Goal: Information Seeking & Learning: Compare options

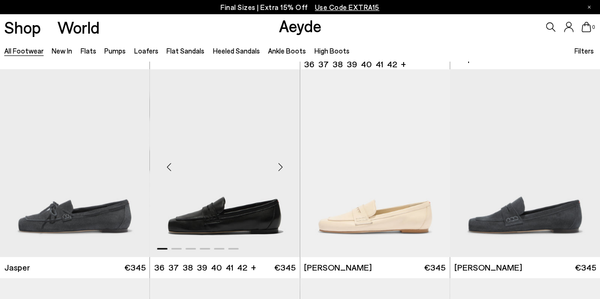
click at [282, 169] on div "Next slide" at bounding box center [281, 167] width 28 height 28
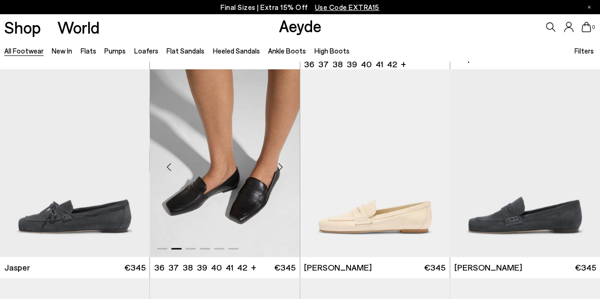
scroll to position [631, 0]
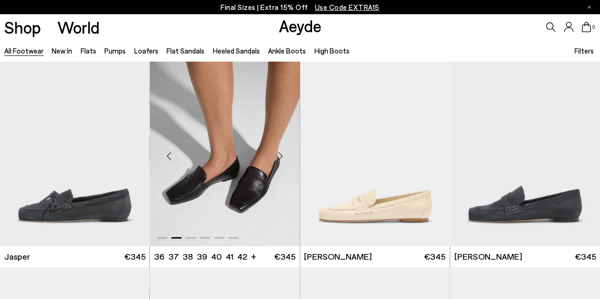
click at [282, 169] on div "Next slide" at bounding box center [281, 156] width 28 height 28
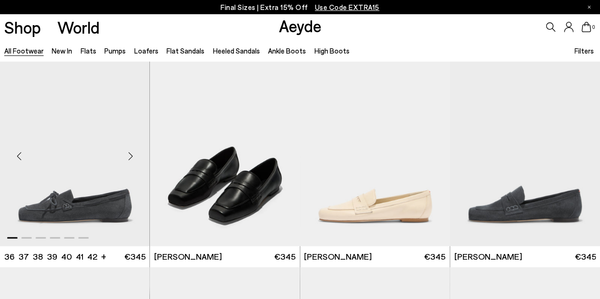
click at [134, 160] on div "Next slide" at bounding box center [130, 156] width 28 height 28
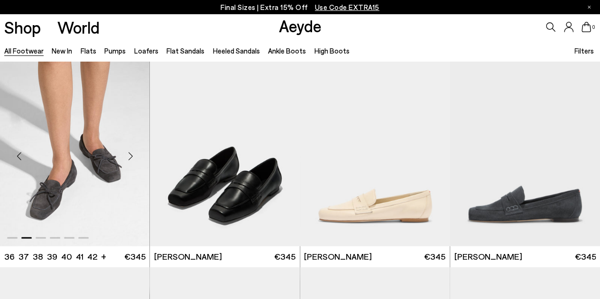
click at [134, 160] on div "Next slide" at bounding box center [130, 156] width 28 height 28
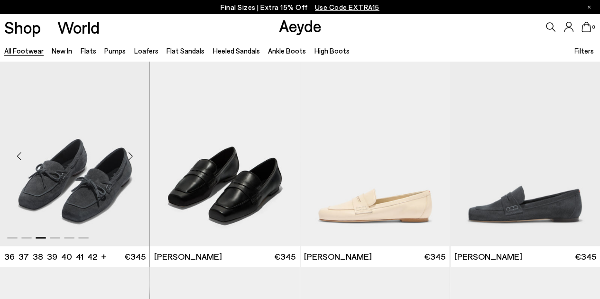
click at [134, 160] on div "Next slide" at bounding box center [130, 156] width 28 height 28
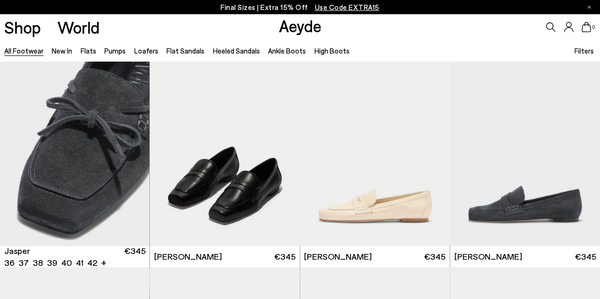
drag, startPoint x: 134, startPoint y: 160, endPoint x: 400, endPoint y: 30, distance: 296.1
click at [400, 30] on div "0" at bounding box center [500, 27] width 200 height 26
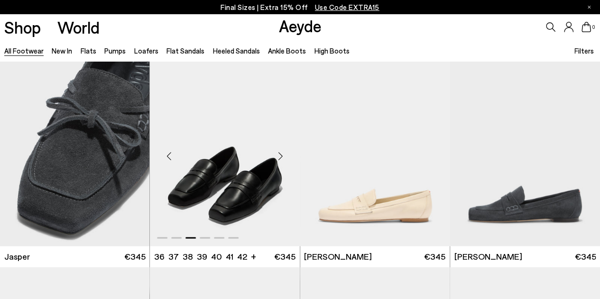
scroll to position [662, 0]
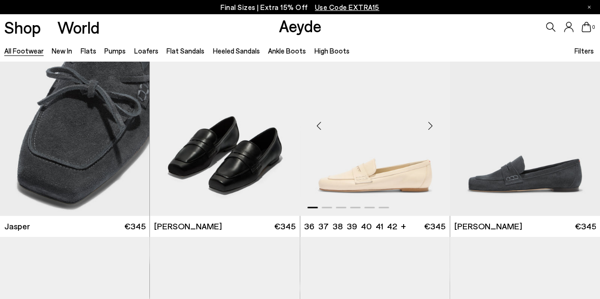
click at [433, 124] on div "Next slide" at bounding box center [430, 125] width 28 height 28
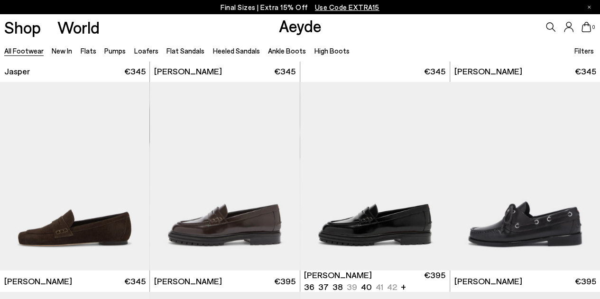
scroll to position [892, 0]
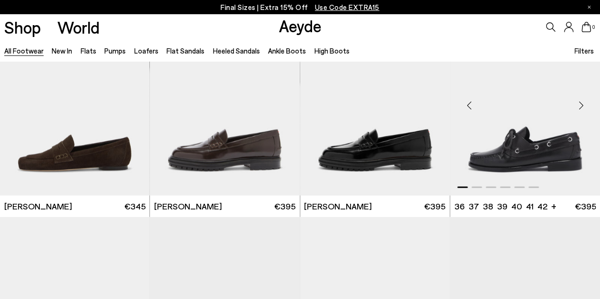
click at [579, 108] on div "Next slide" at bounding box center [581, 105] width 28 height 28
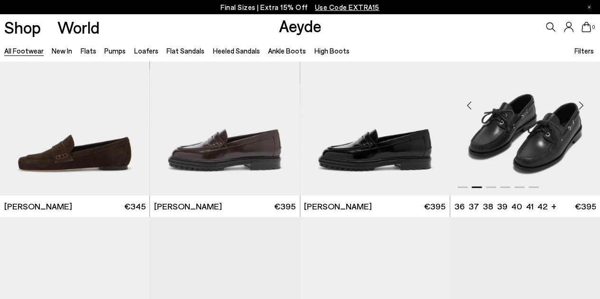
click at [579, 108] on div "Next slide" at bounding box center [581, 105] width 28 height 28
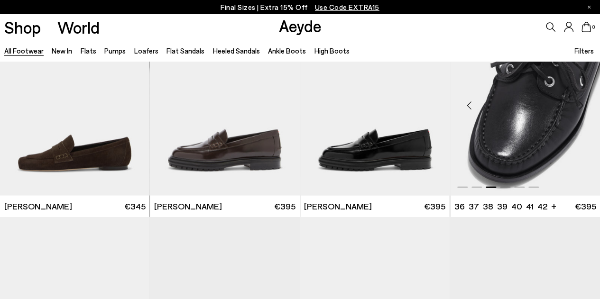
click at [579, 108] on div "Next slide" at bounding box center [581, 105] width 28 height 28
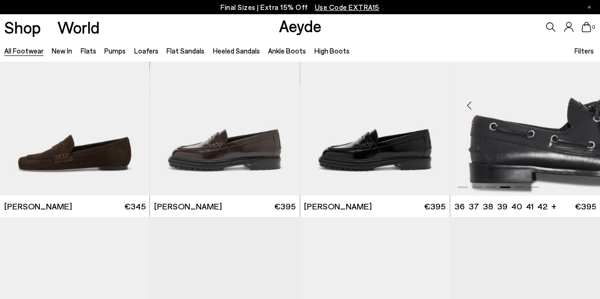
click at [579, 108] on div "Next slide" at bounding box center [581, 105] width 28 height 28
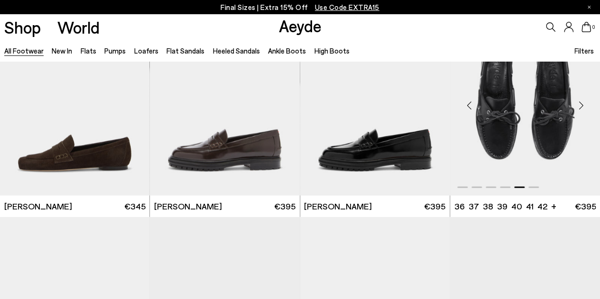
click at [579, 108] on div "Next slide" at bounding box center [581, 105] width 28 height 28
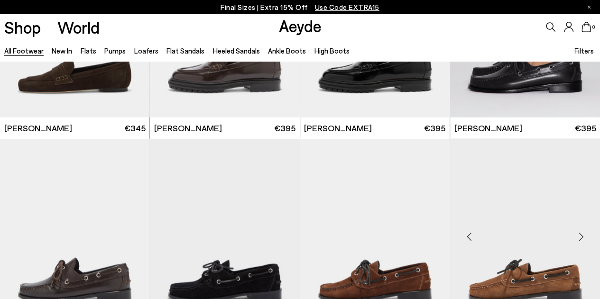
scroll to position [1017, 0]
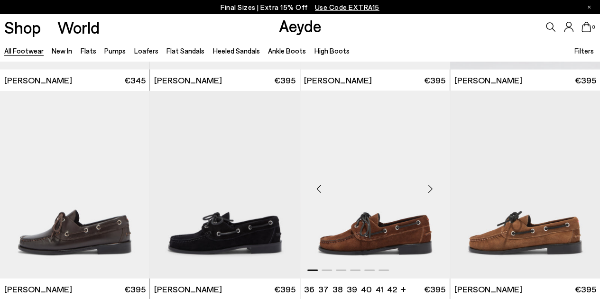
click at [434, 182] on div "Next slide" at bounding box center [430, 189] width 28 height 28
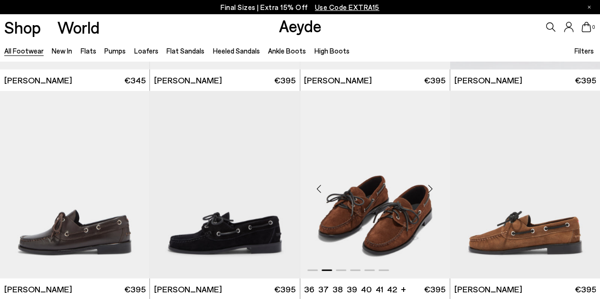
click at [434, 182] on div "Next slide" at bounding box center [430, 189] width 28 height 28
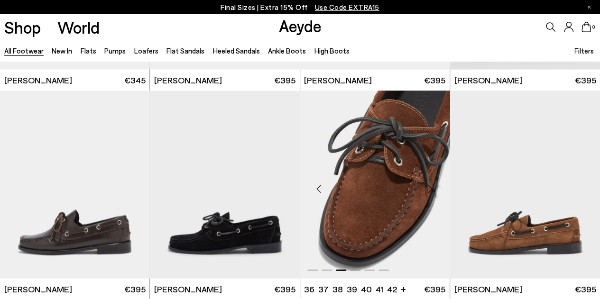
click at [434, 182] on div "Next slide" at bounding box center [430, 189] width 28 height 28
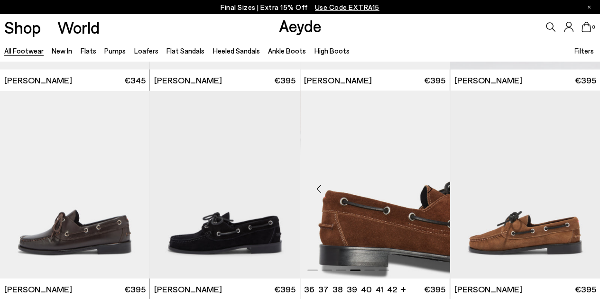
click at [434, 182] on div "Next slide" at bounding box center [430, 189] width 28 height 28
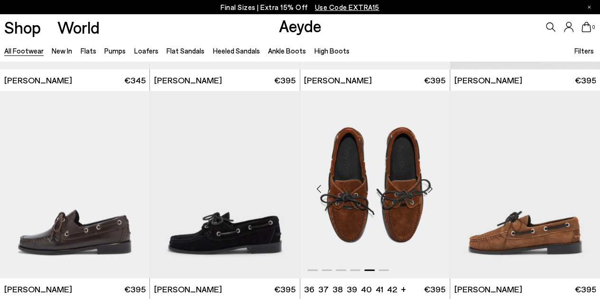
click at [434, 182] on div "Next slide" at bounding box center [430, 189] width 28 height 28
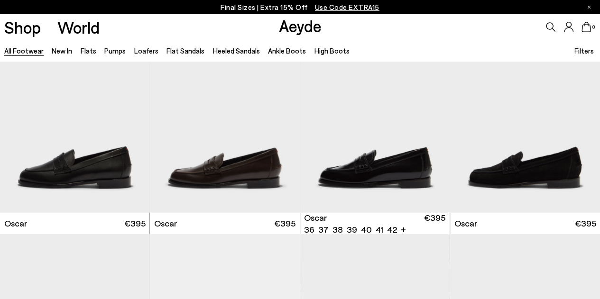
scroll to position [1293, 0]
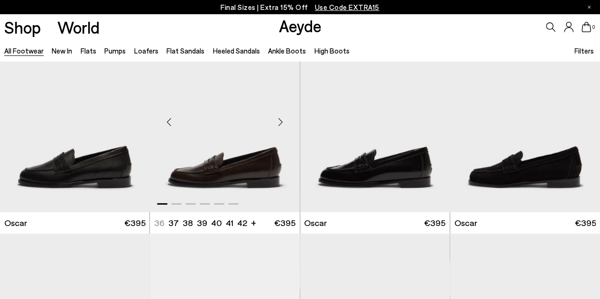
click at [284, 120] on div "Next slide" at bounding box center [281, 122] width 28 height 28
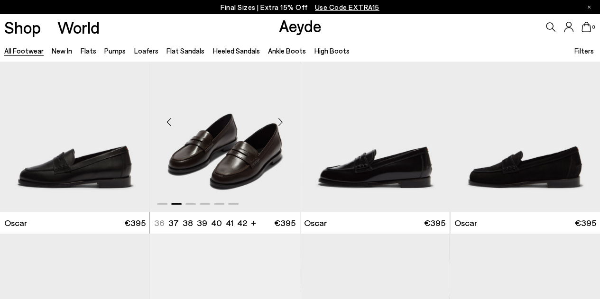
click at [284, 120] on div "Next slide" at bounding box center [281, 122] width 28 height 28
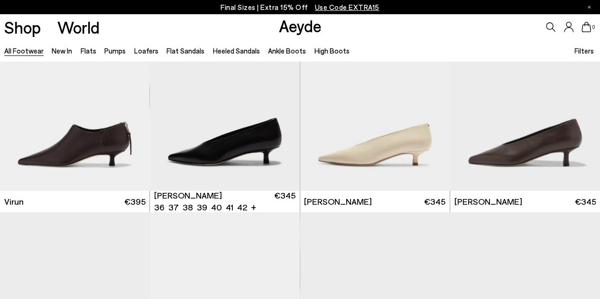
scroll to position [2769, 0]
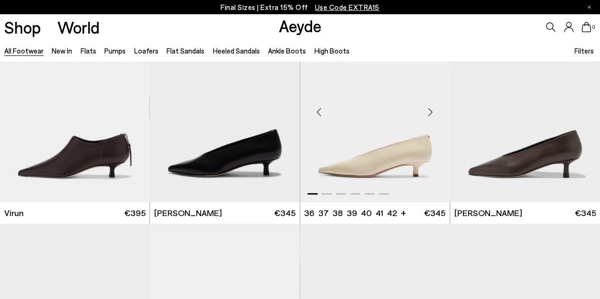
click at [434, 114] on div "Next slide" at bounding box center [430, 112] width 28 height 28
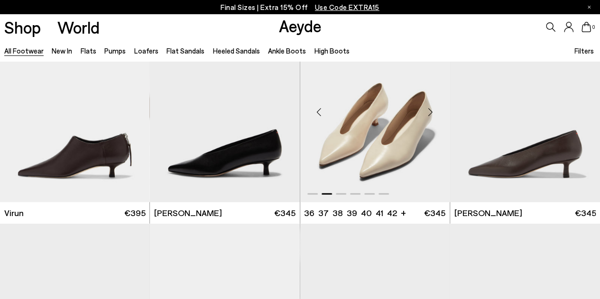
click at [434, 114] on div "Next slide" at bounding box center [430, 112] width 28 height 28
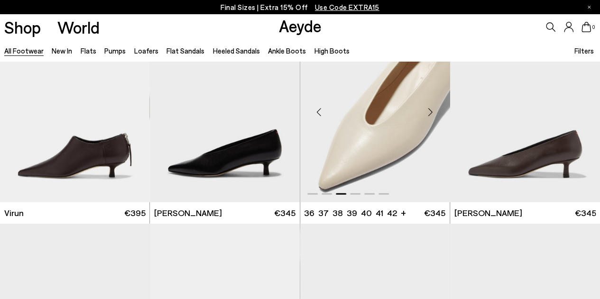
click at [434, 114] on div "Next slide" at bounding box center [430, 112] width 28 height 28
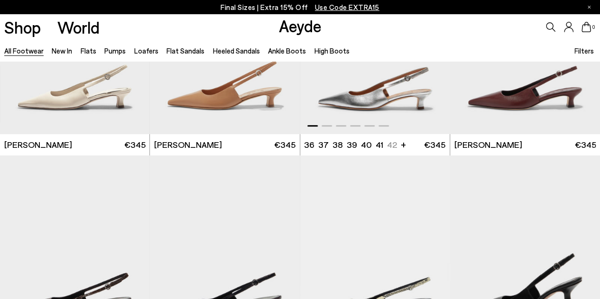
scroll to position [5467, 0]
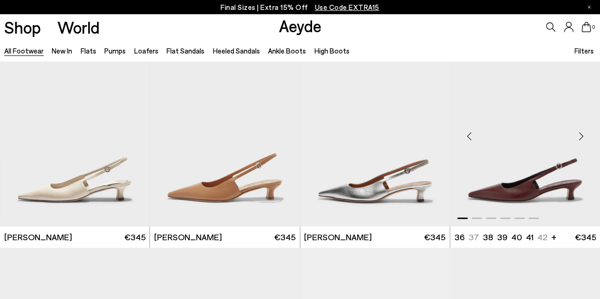
click at [581, 138] on div "Next slide" at bounding box center [581, 136] width 28 height 28
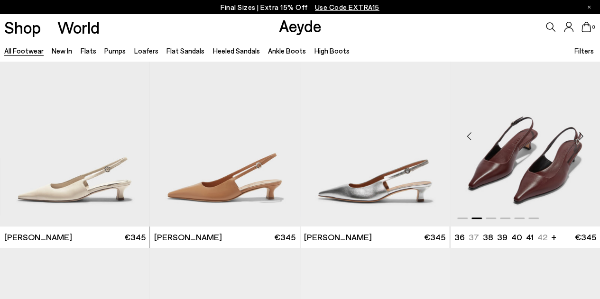
click at [581, 138] on div "Next slide" at bounding box center [581, 136] width 28 height 28
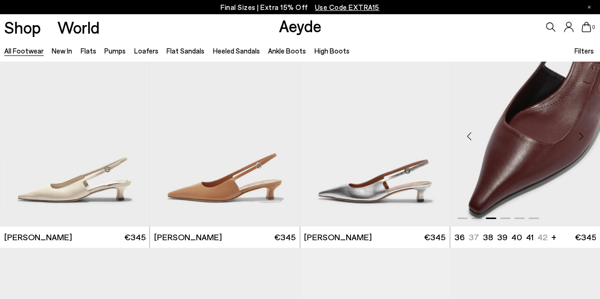
click at [581, 138] on div "Next slide" at bounding box center [581, 136] width 28 height 28
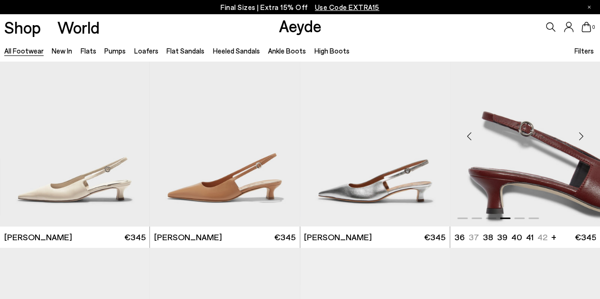
click at [580, 138] on div "Next slide" at bounding box center [581, 136] width 28 height 28
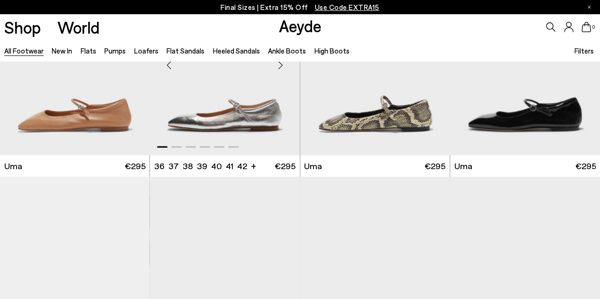
scroll to position [6289, 0]
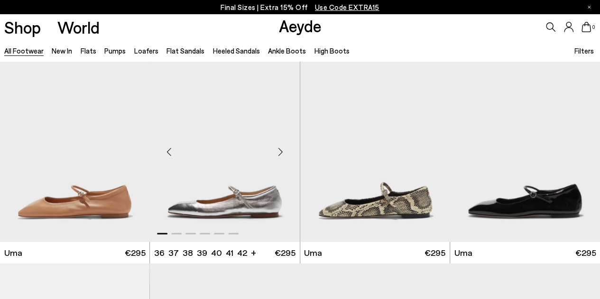
click at [283, 153] on div "Next slide" at bounding box center [281, 152] width 28 height 28
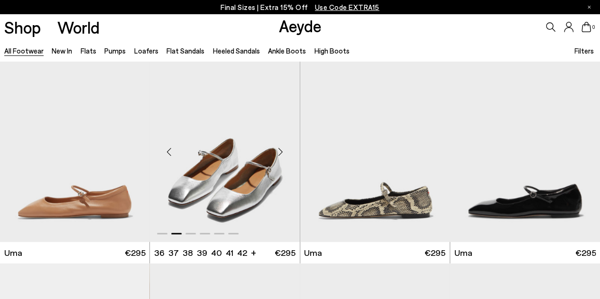
click at [283, 153] on div "Next slide" at bounding box center [281, 152] width 28 height 28
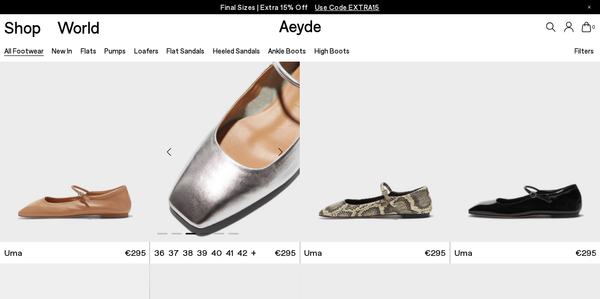
click at [283, 153] on div "Next slide" at bounding box center [281, 152] width 28 height 28
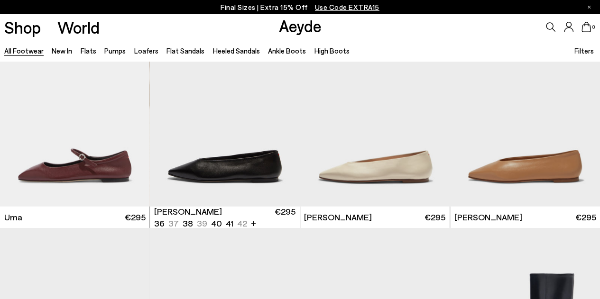
scroll to position [6465, 0]
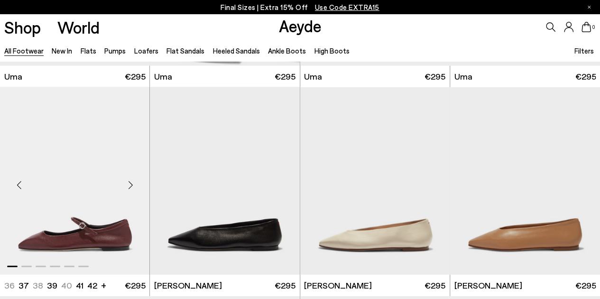
click at [134, 185] on div "Next slide" at bounding box center [130, 185] width 28 height 28
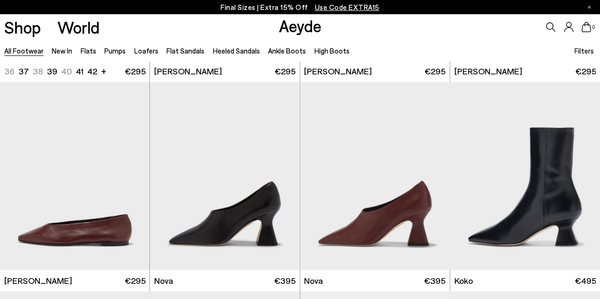
scroll to position [6680, 0]
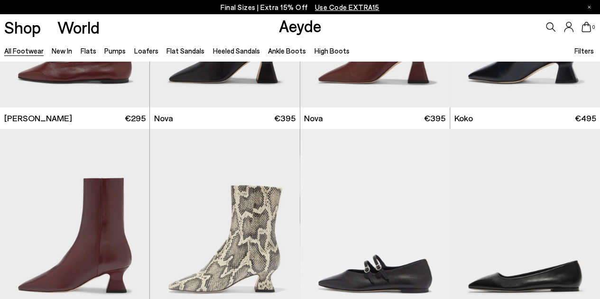
scroll to position [7307, 0]
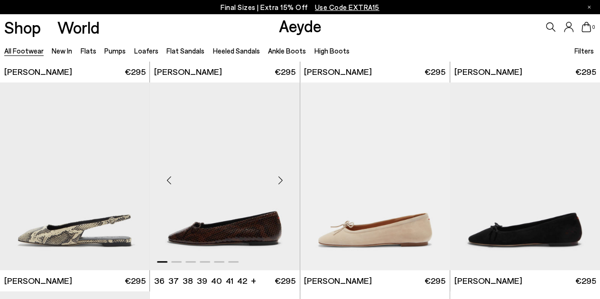
click at [280, 181] on div "Next slide" at bounding box center [281, 180] width 28 height 28
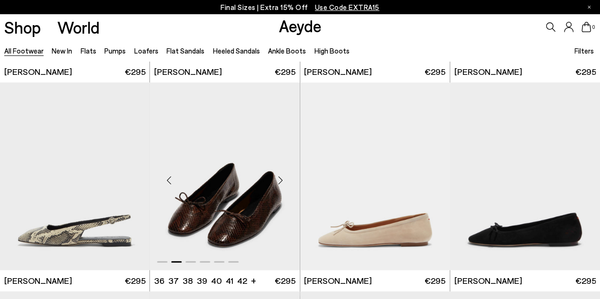
click at [280, 181] on div "Next slide" at bounding box center [281, 180] width 28 height 28
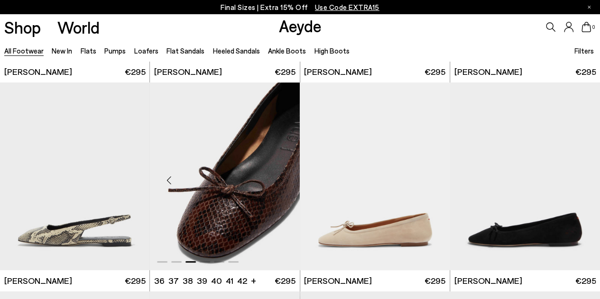
click at [280, 181] on div "Next slide" at bounding box center [281, 180] width 28 height 28
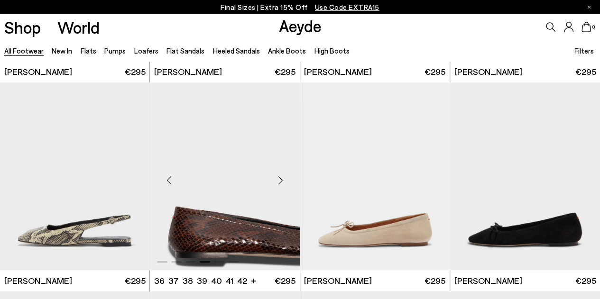
click at [280, 181] on div "Next slide" at bounding box center [281, 180] width 28 height 28
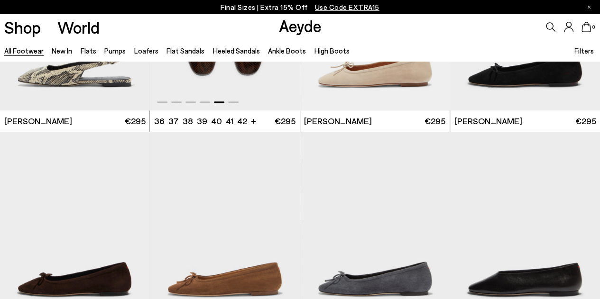
scroll to position [7470, 0]
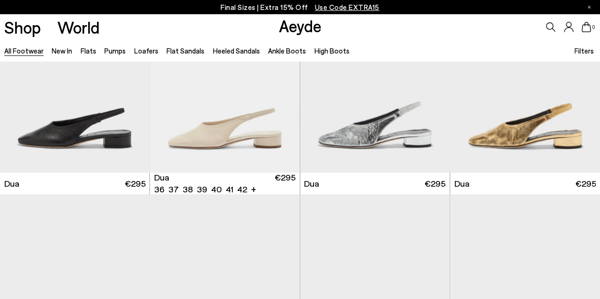
scroll to position [8128, 0]
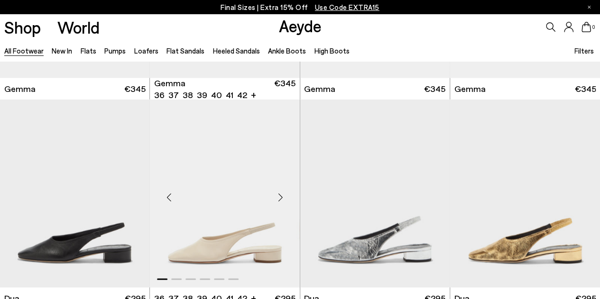
click at [278, 197] on div "Next slide" at bounding box center [281, 197] width 28 height 28
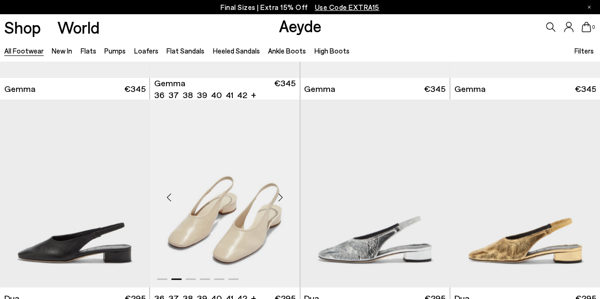
scroll to position [8301, 0]
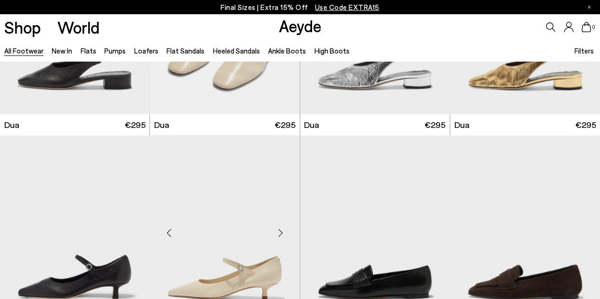
click at [279, 219] on div "Next slide" at bounding box center [281, 233] width 28 height 28
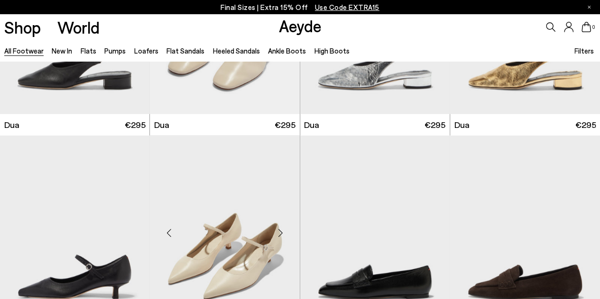
scroll to position [8403, 0]
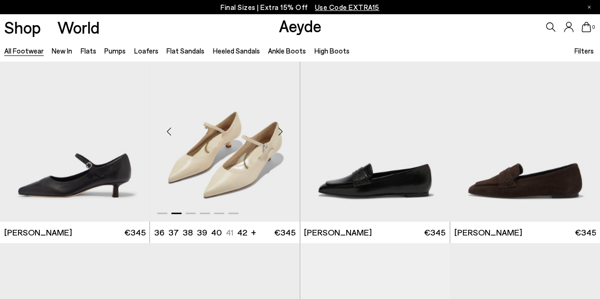
click at [280, 134] on div "Next slide" at bounding box center [281, 132] width 28 height 28
click at [279, 133] on div "Next slide" at bounding box center [281, 132] width 28 height 28
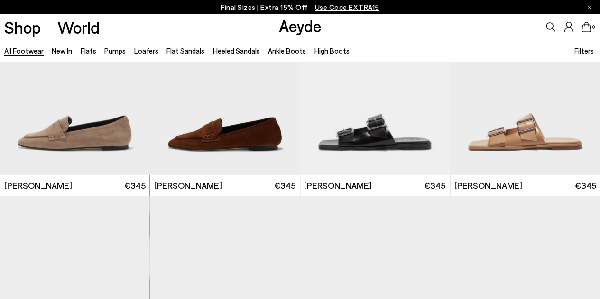
scroll to position [8662, 0]
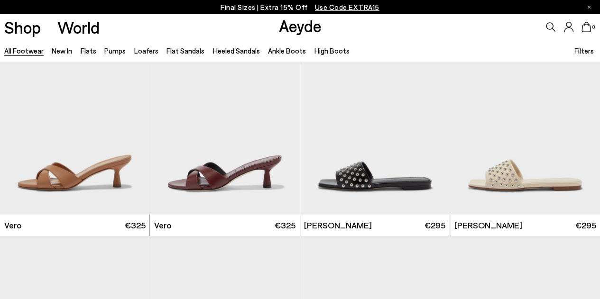
scroll to position [10136, 0]
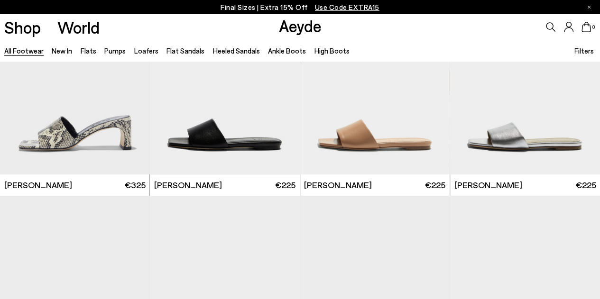
scroll to position [11485, 0]
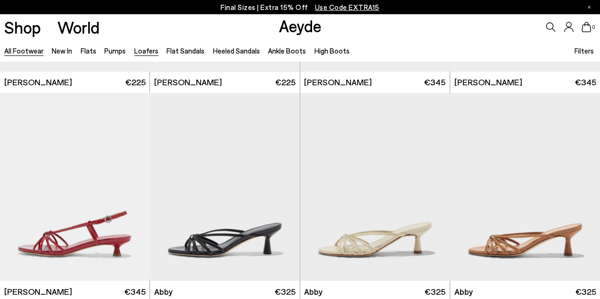
scroll to position [11711, 0]
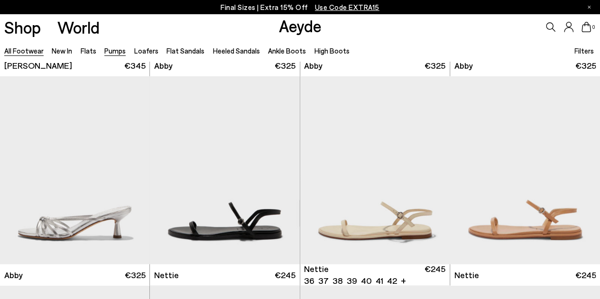
click at [108, 51] on link "Pumps" at bounding box center [114, 50] width 21 height 9
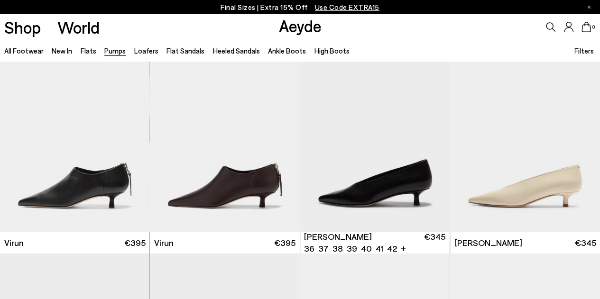
scroll to position [19, 0]
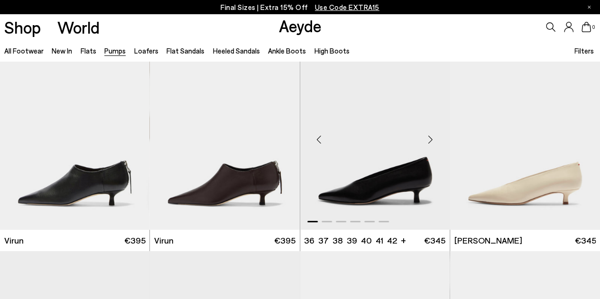
click at [430, 140] on div "Next slide" at bounding box center [430, 140] width 28 height 28
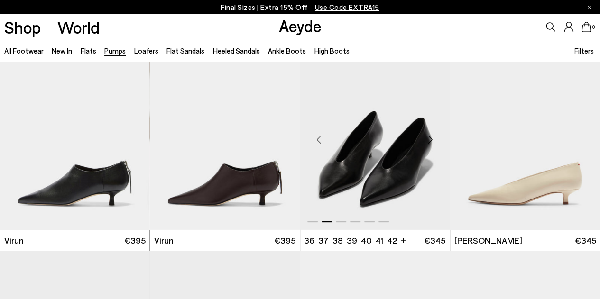
click at [430, 140] on div "Next slide" at bounding box center [430, 140] width 28 height 28
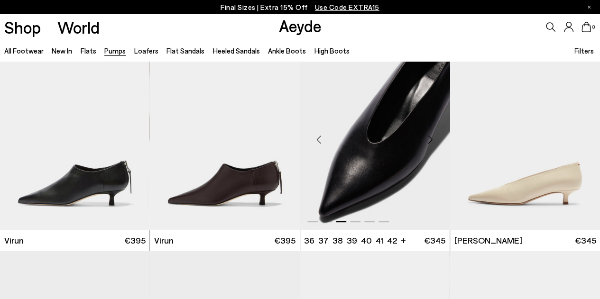
click at [430, 140] on div "Next slide" at bounding box center [430, 140] width 28 height 28
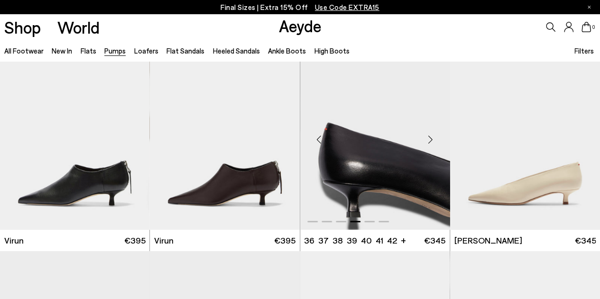
click at [430, 140] on div "Next slide" at bounding box center [430, 140] width 28 height 28
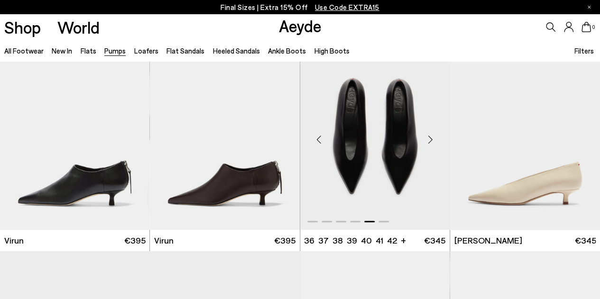
click at [430, 140] on div "Next slide" at bounding box center [430, 140] width 28 height 28
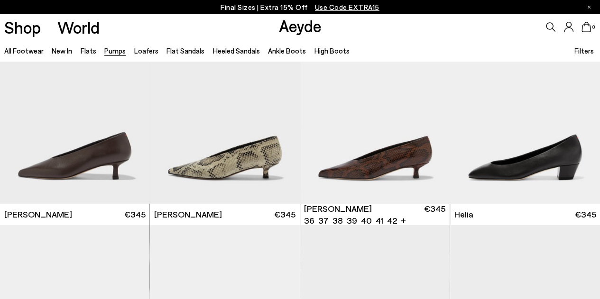
scroll to position [255, 0]
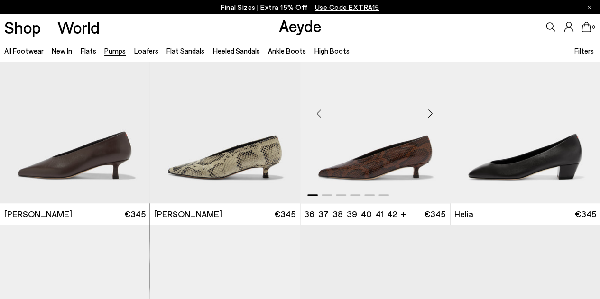
click at [425, 115] on div "Next slide" at bounding box center [430, 113] width 28 height 28
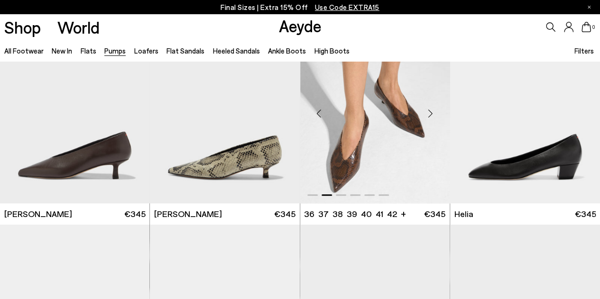
click at [425, 115] on div "Next slide" at bounding box center [430, 113] width 28 height 28
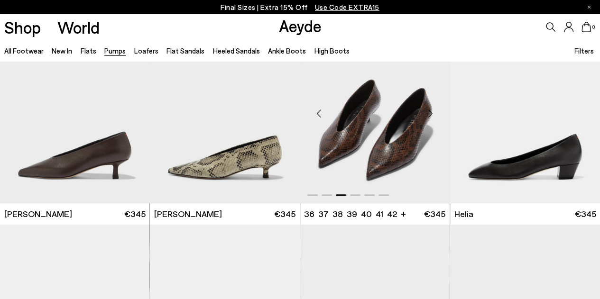
click at [425, 115] on div "Next slide" at bounding box center [430, 113] width 28 height 28
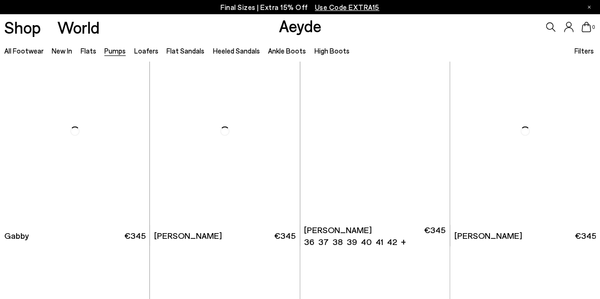
scroll to position [1270, 0]
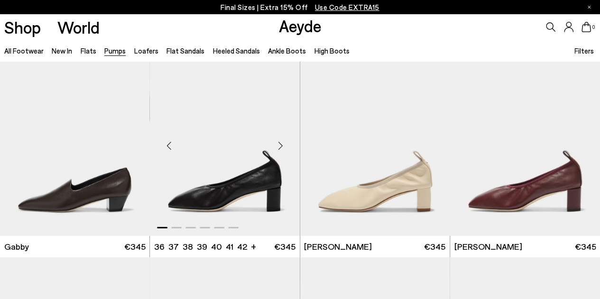
click at [285, 143] on div "Next slide" at bounding box center [281, 146] width 28 height 28
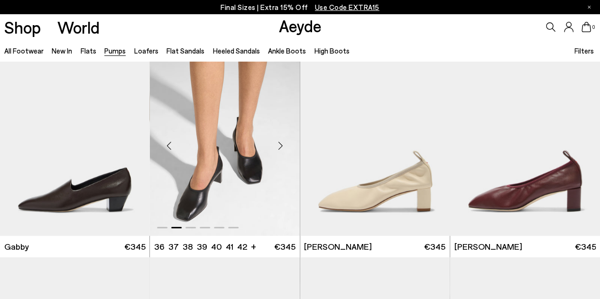
click at [285, 143] on div "Next slide" at bounding box center [281, 146] width 28 height 28
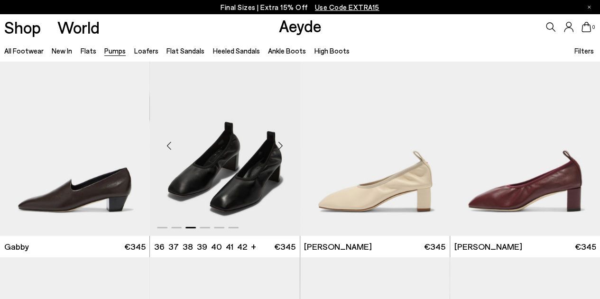
click at [285, 143] on div "Next slide" at bounding box center [281, 146] width 28 height 28
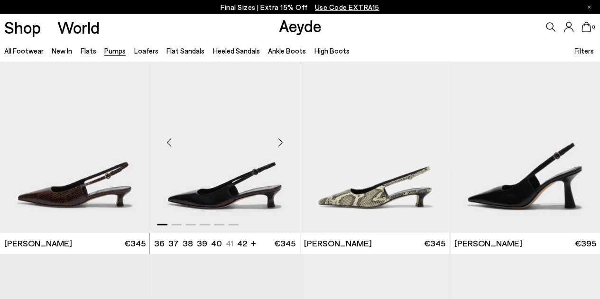
scroll to position [2319, 0]
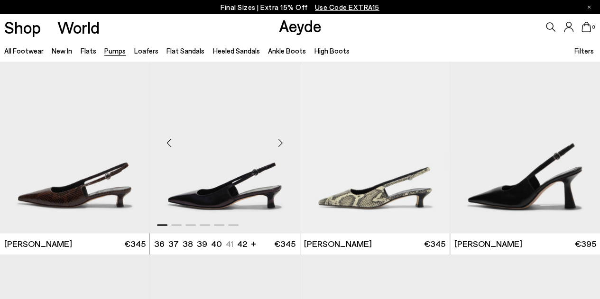
click at [279, 147] on div "Next slide" at bounding box center [281, 143] width 28 height 28
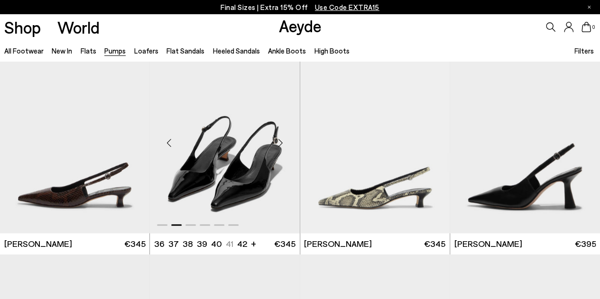
click at [279, 147] on div "Next slide" at bounding box center [281, 143] width 28 height 28
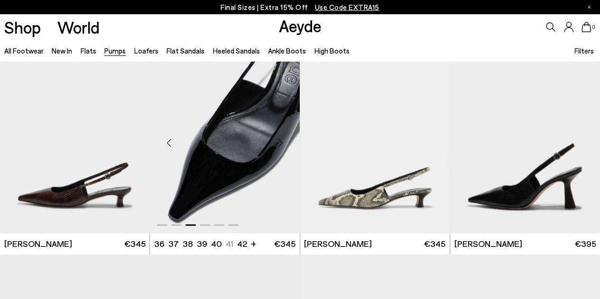
click at [279, 147] on div "Next slide" at bounding box center [281, 143] width 28 height 28
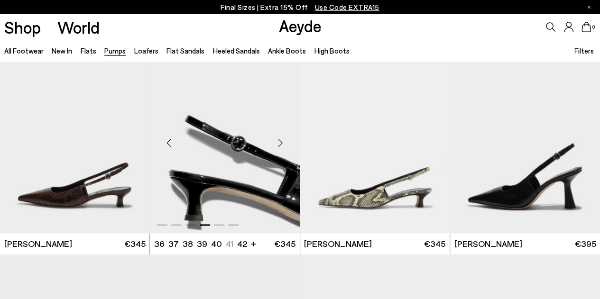
click at [279, 147] on div "Next slide" at bounding box center [281, 143] width 28 height 28
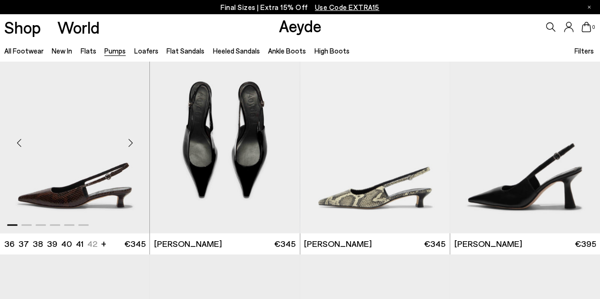
click at [134, 142] on div "Next slide" at bounding box center [130, 143] width 28 height 28
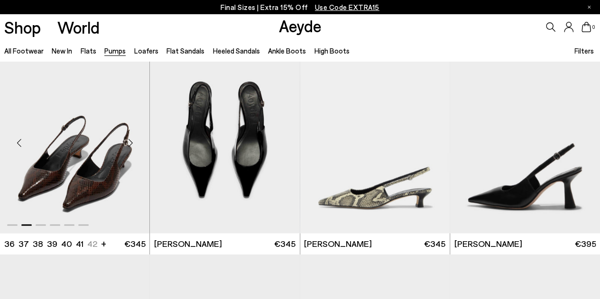
click at [134, 142] on div "Next slide" at bounding box center [130, 143] width 28 height 28
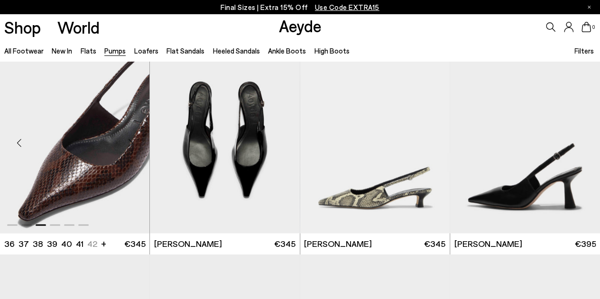
click at [134, 144] on div "Next slide" at bounding box center [130, 143] width 28 height 28
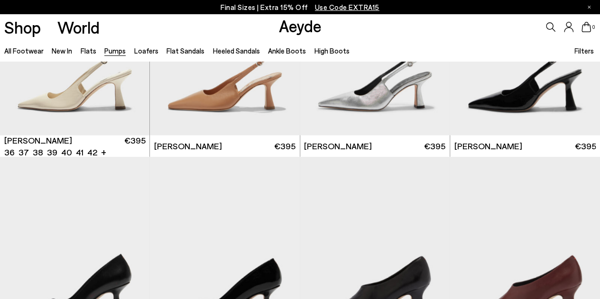
scroll to position [2523, 0]
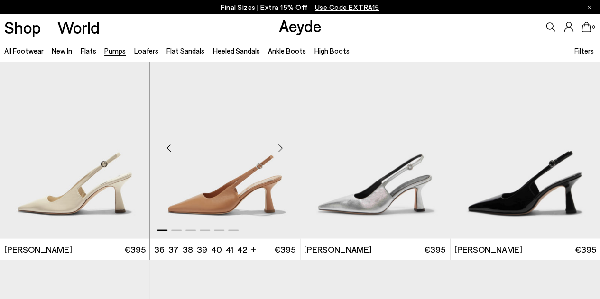
click at [278, 149] on div "Next slide" at bounding box center [281, 148] width 28 height 28
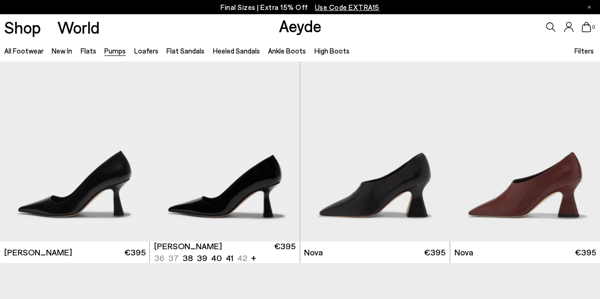
scroll to position [2730, 0]
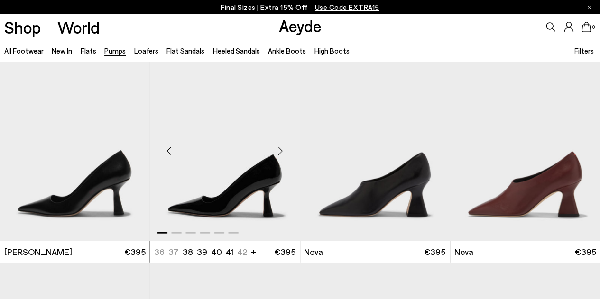
click at [283, 151] on div "Next slide" at bounding box center [281, 151] width 28 height 28
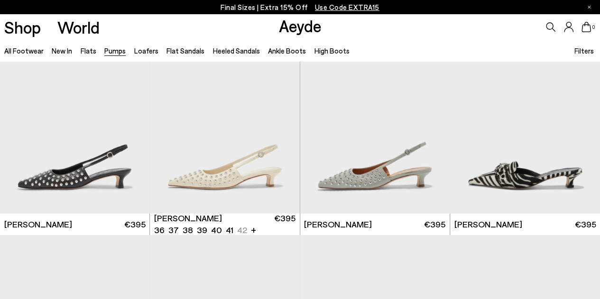
scroll to position [3182, 0]
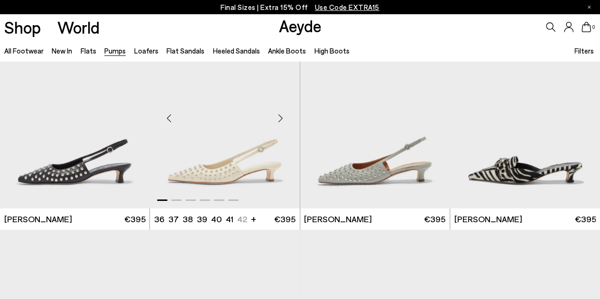
click at [280, 116] on div "Next slide" at bounding box center [281, 118] width 28 height 28
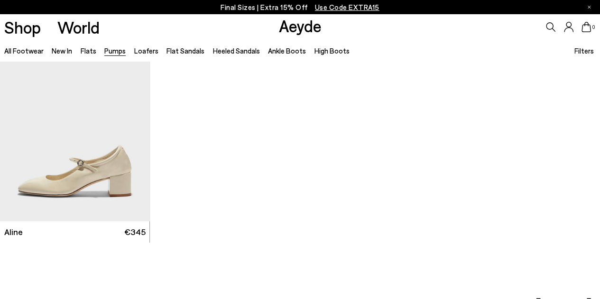
scroll to position [3587, 0]
